Goal: Task Accomplishment & Management: Manage account settings

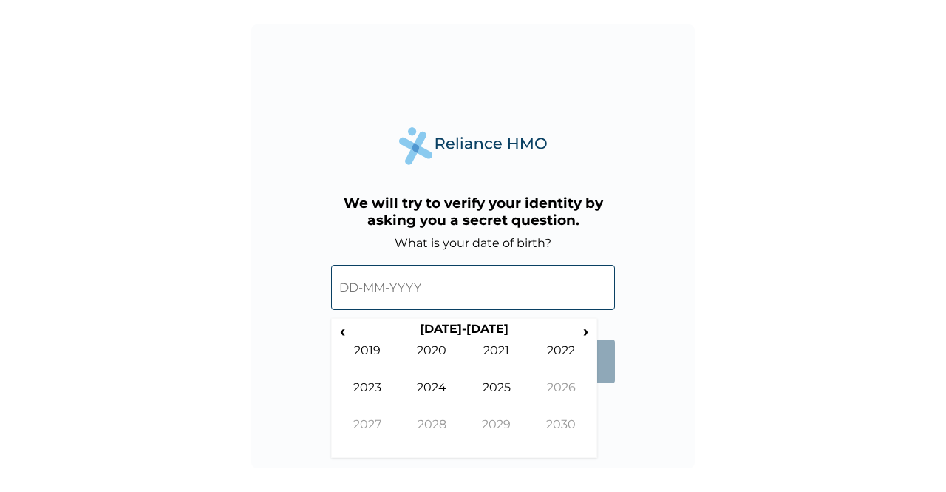
click at [350, 283] on input "text" at bounding box center [473, 287] width 284 height 45
click at [350, 285] on input "text" at bounding box center [473, 287] width 284 height 45
click at [582, 335] on span "›" at bounding box center [586, 331] width 16 height 18
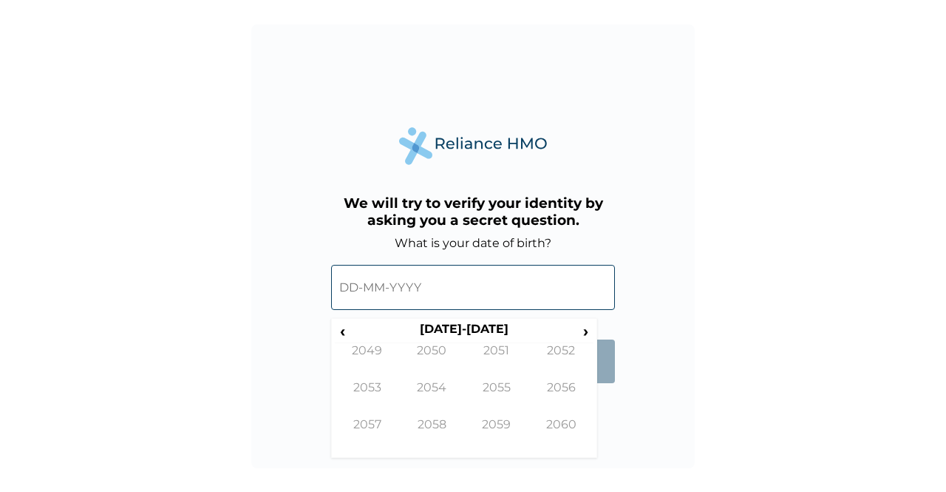
click at [340, 332] on span "‹" at bounding box center [343, 331] width 16 height 18
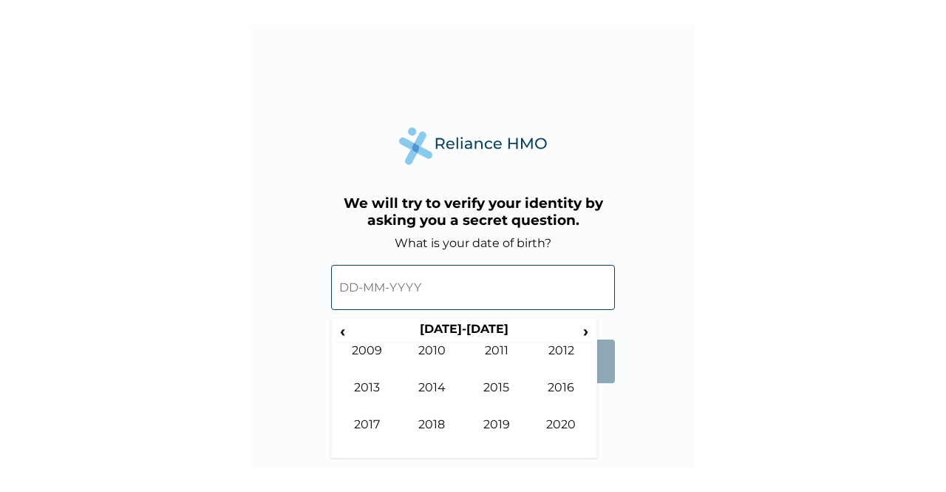
click at [340, 332] on span "‹" at bounding box center [343, 331] width 16 height 18
click at [582, 337] on span "›" at bounding box center [586, 331] width 16 height 18
click at [421, 354] on td "1980" at bounding box center [432, 361] width 65 height 37
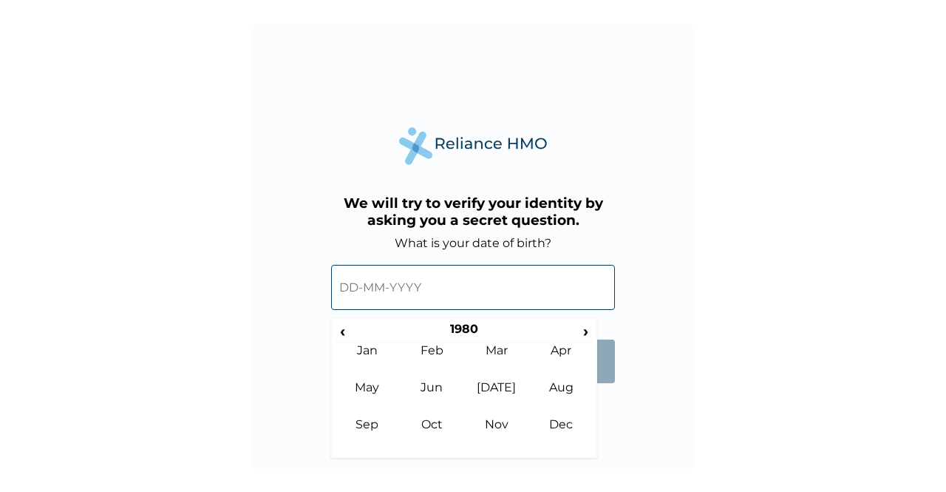
click at [554, 425] on td "Dec" at bounding box center [561, 435] width 65 height 37
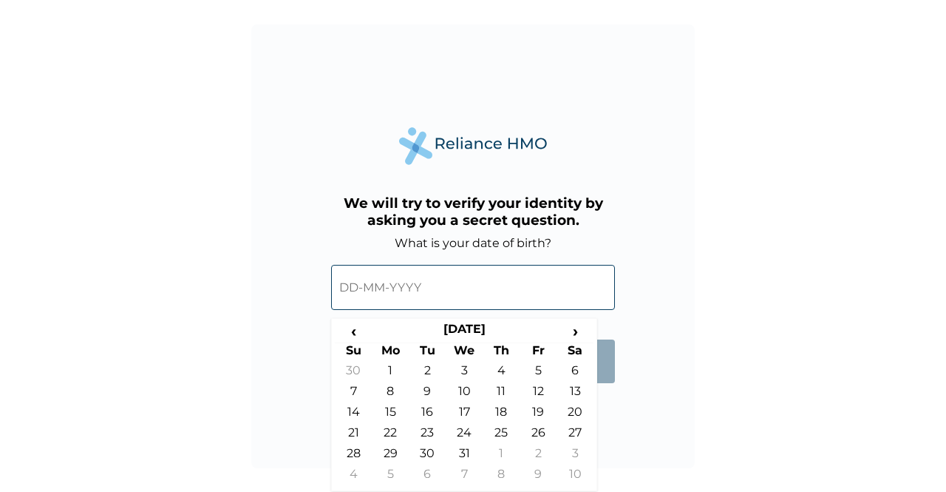
click at [426, 434] on td "23" at bounding box center [427, 435] width 37 height 21
type input "23-12-1980"
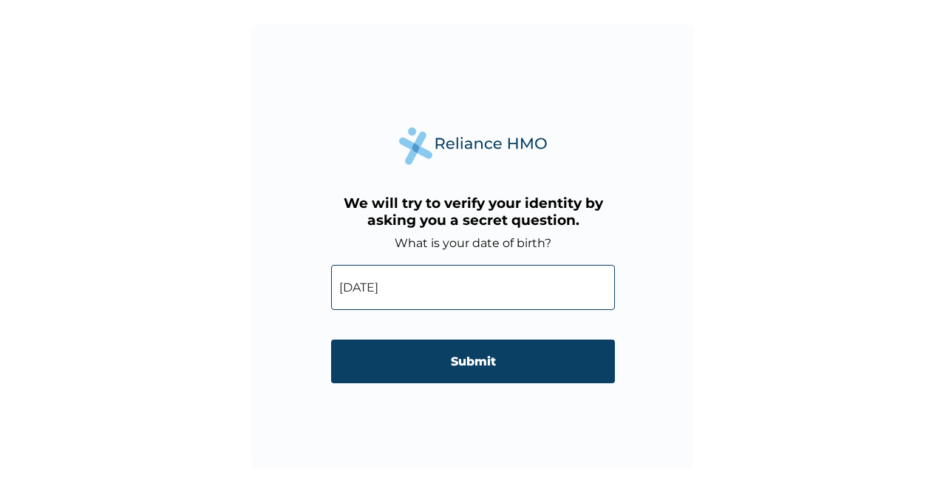
click at [461, 368] on input "Submit" at bounding box center [473, 361] width 284 height 44
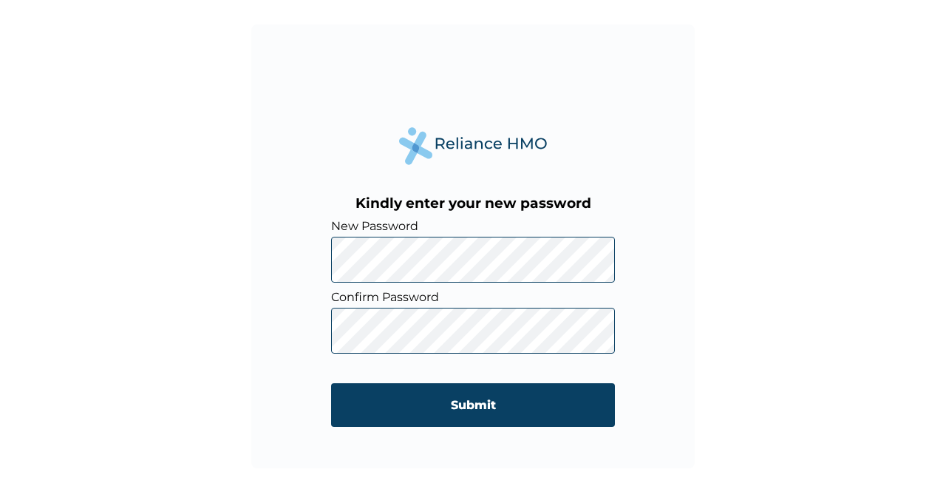
click at [479, 410] on input "Submit" at bounding box center [473, 405] width 284 height 44
click at [473, 398] on input "Submit" at bounding box center [473, 405] width 284 height 44
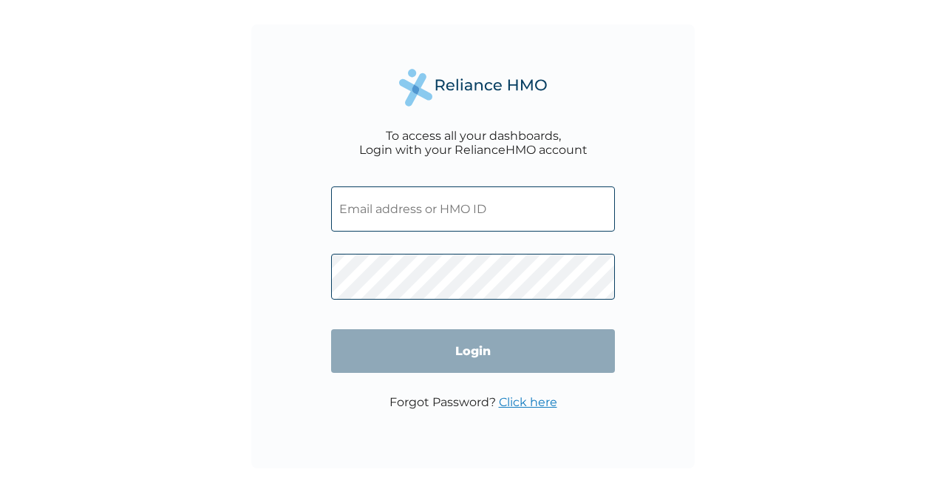
click at [396, 224] on input "text" at bounding box center [473, 208] width 284 height 45
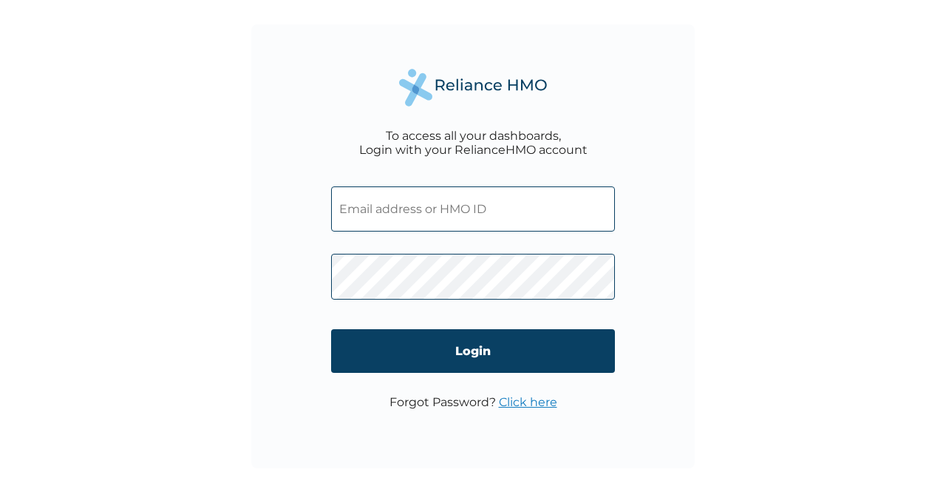
click at [414, 214] on input "text" at bounding box center [473, 208] width 284 height 45
type input "DLE/10001/A"
click at [460, 350] on input "Login" at bounding box center [473, 351] width 284 height 44
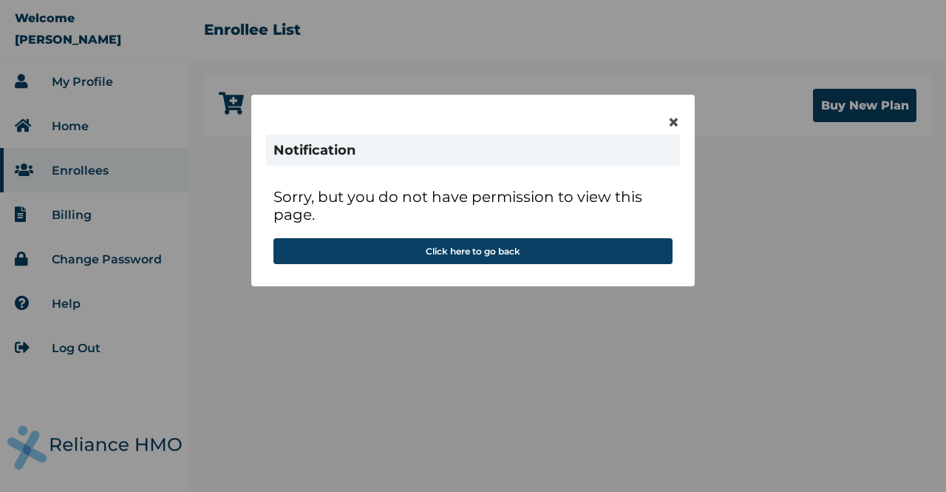
click at [677, 117] on span "×" at bounding box center [673, 121] width 13 height 25
click at [671, 124] on span "×" at bounding box center [673, 121] width 13 height 25
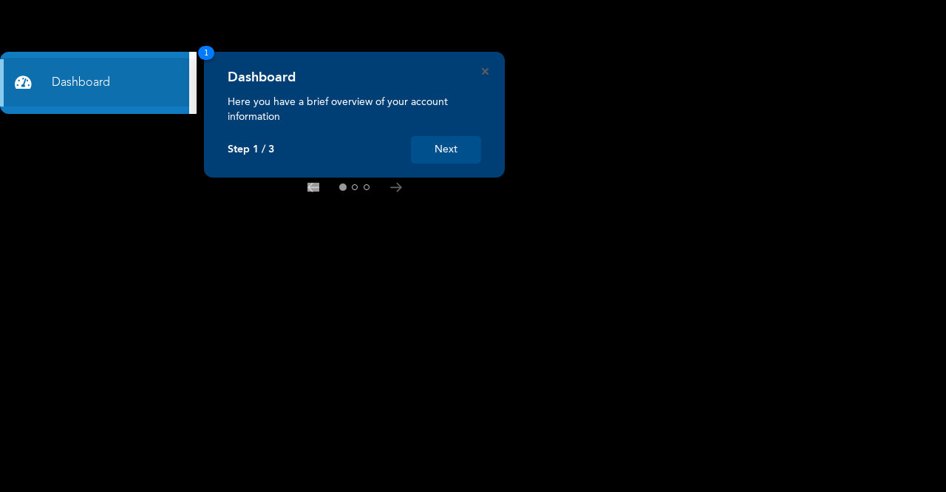
click at [431, 159] on button "Next" at bounding box center [446, 149] width 70 height 27
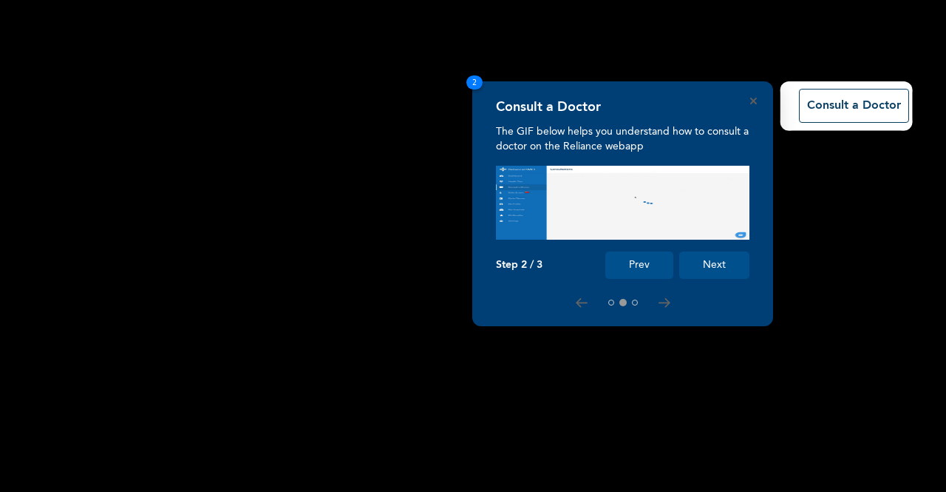
click at [714, 262] on button "Next" at bounding box center [714, 264] width 70 height 27
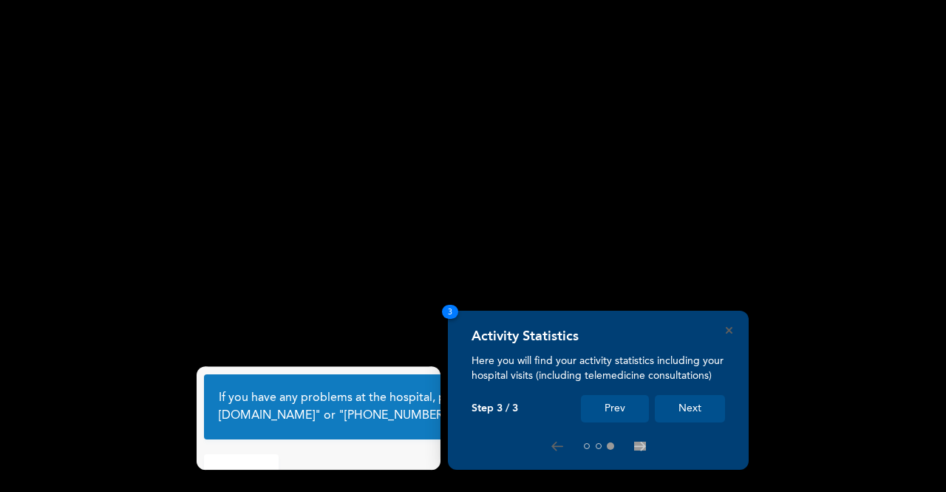
scroll to position [81, 0]
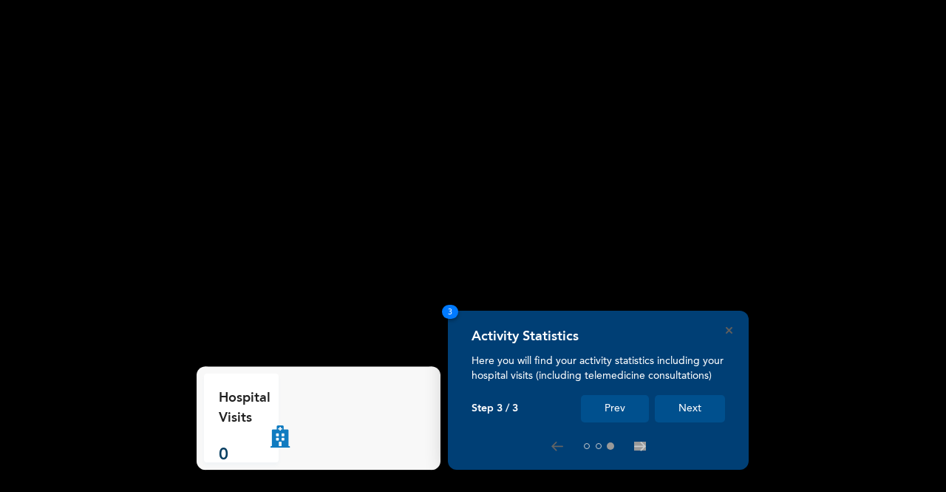
click at [671, 410] on button "Next" at bounding box center [690, 408] width 70 height 27
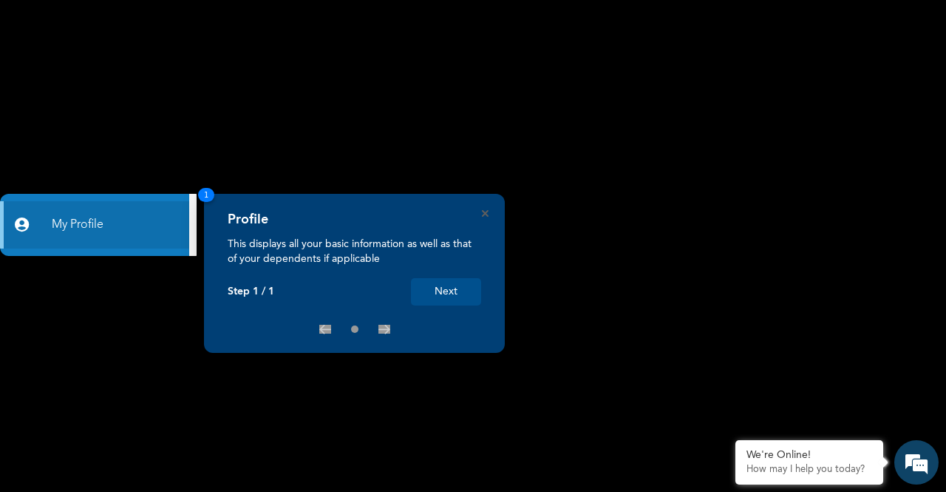
click at [450, 395] on rect at bounding box center [473, 246] width 946 height 492
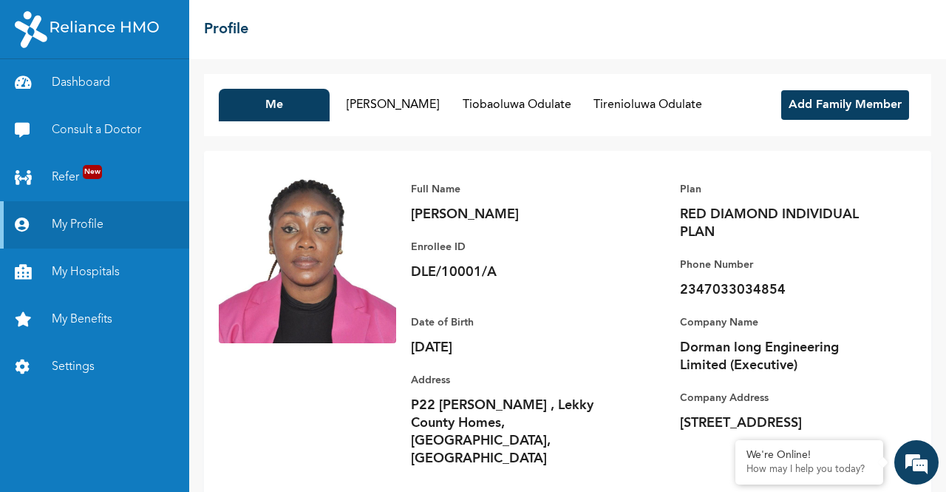
click at [450, 395] on div "Address P22 Deji Fadoju , Lekky County Homes, Ikota, Lagos" at bounding box center [514, 419] width 207 height 96
click at [449, 395] on div "Address P22 Deji Fadoju , Lekky County Homes, Ikota, Lagos" at bounding box center [514, 419] width 207 height 96
click at [452, 390] on div "Address P22 Deji Fadoju , Lekky County Homes, Ikota, Lagos" at bounding box center [514, 419] width 207 height 96
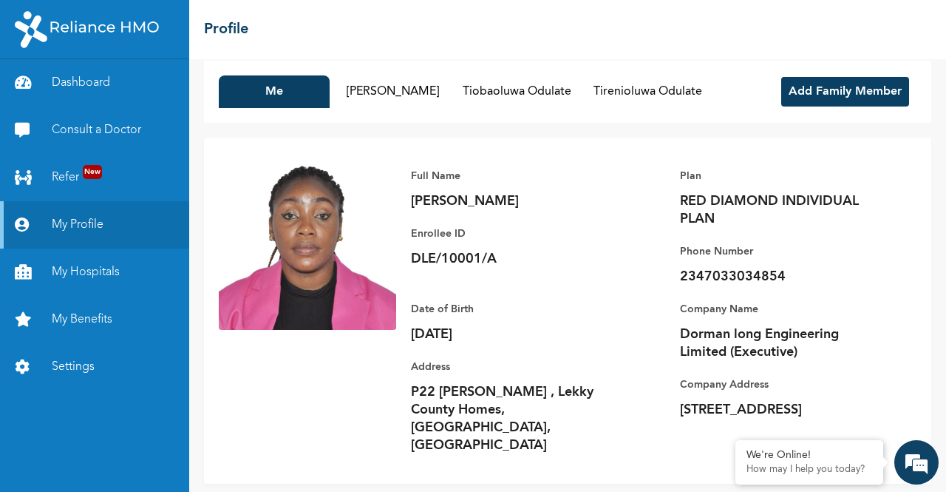
scroll to position [16, 0]
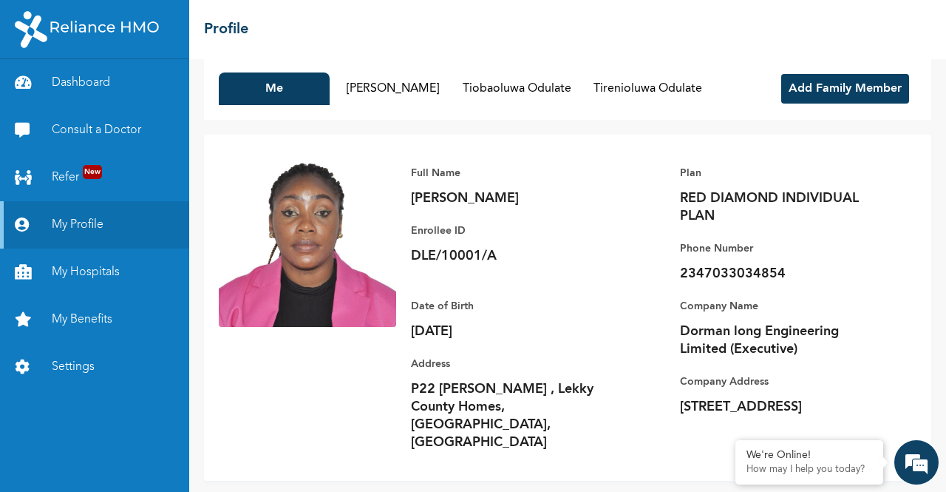
click at [378, 89] on button "Ayodeji Odulate" at bounding box center [392, 88] width 111 height 33
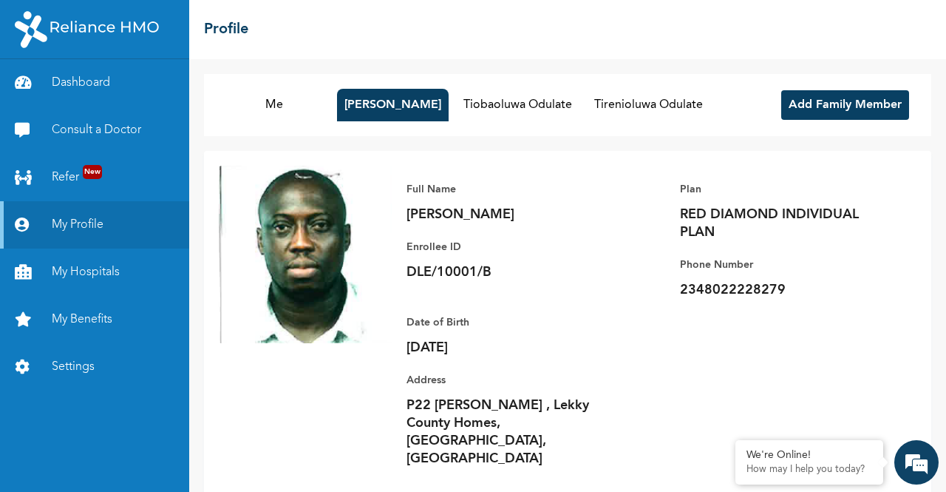
click at [498, 104] on button "Tiobaoluwa Odulate" at bounding box center [517, 105] width 123 height 33
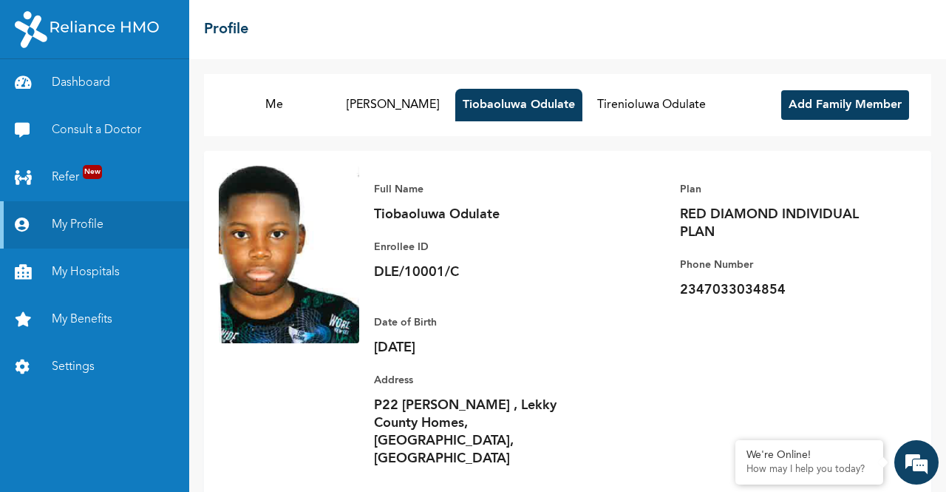
click at [643, 102] on button "Tirenioluwa Odulate" at bounding box center [651, 105] width 123 height 33
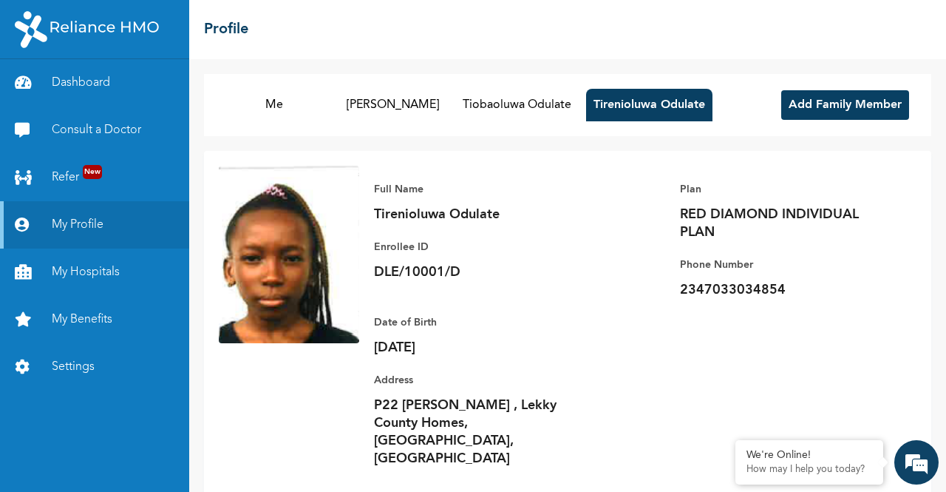
click at [547, 101] on button "Tiobaoluwa Odulate" at bounding box center [516, 105] width 123 height 33
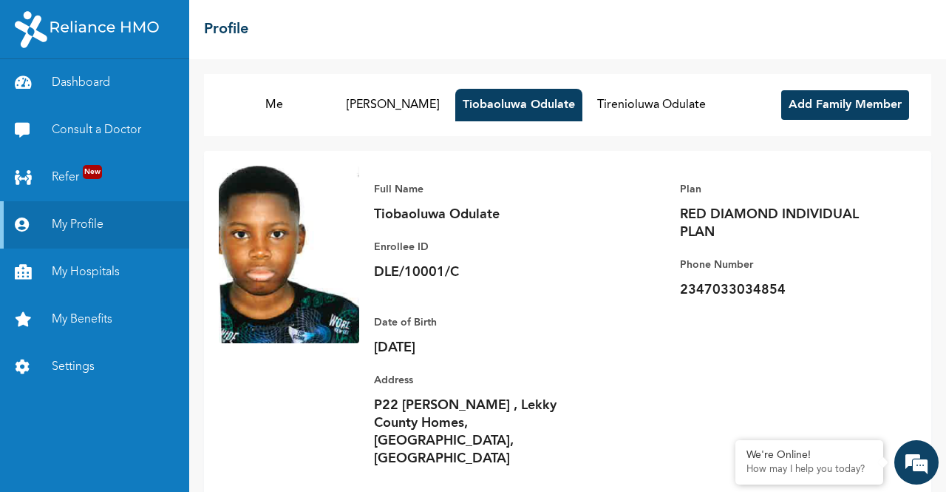
click at [387, 98] on button "Ayodeji Odulate" at bounding box center [392, 105] width 111 height 33
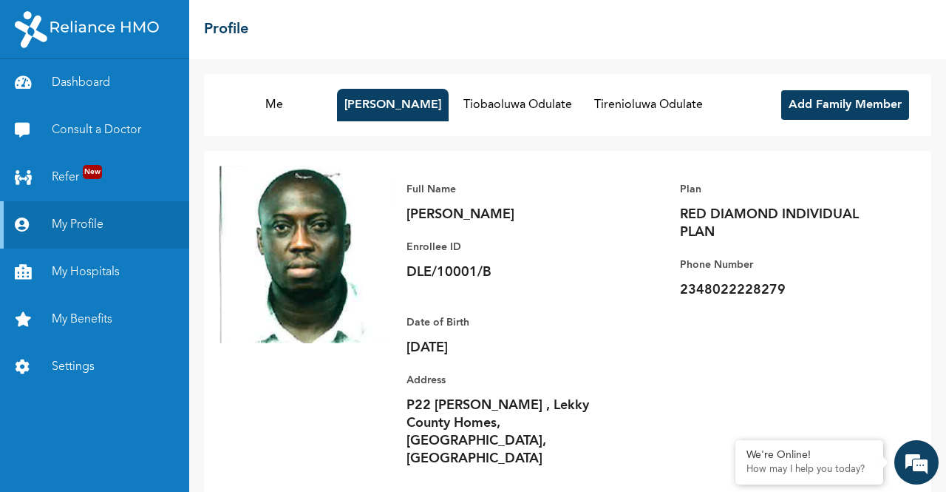
click at [289, 107] on button "Me" at bounding box center [274, 105] width 111 height 33
